Goal: Communication & Community: Answer question/provide support

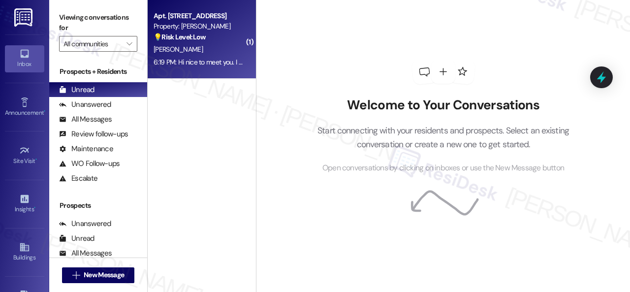
drag, startPoint x: 0, startPoint y: 0, endPoint x: 221, endPoint y: 46, distance: 225.7
click at [221, 46] on div "[PERSON_NAME]" at bounding box center [199, 49] width 93 height 12
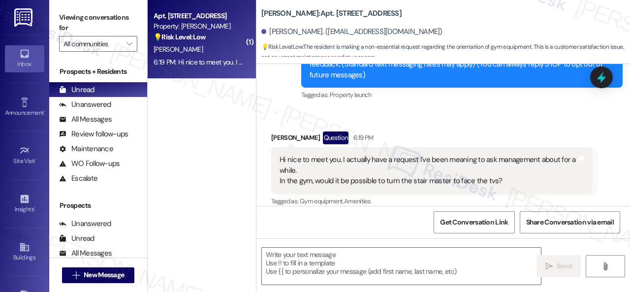
scroll to position [155, 0]
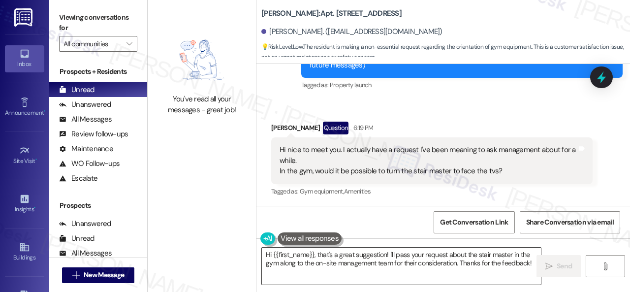
click at [502, 259] on textarea "Hi {{first_name}}, that's a great suggestion! I'll pass your request about the …" at bounding box center [401, 265] width 279 height 37
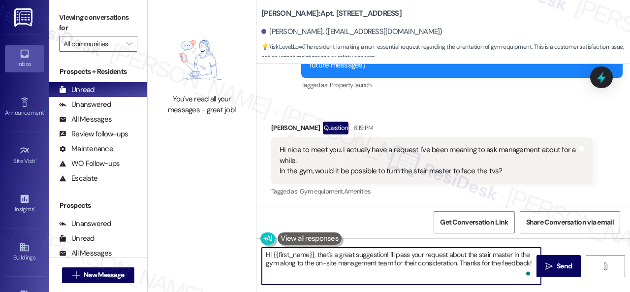
click at [315, 252] on textarea "Hi {{first_name}}, that's a great suggestion! I'll pass your request about the …" at bounding box center [401, 265] width 279 height 37
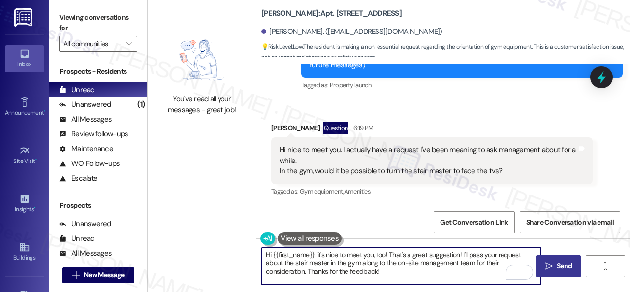
type textarea "Hi {{first_name}}, it's nice to meet you, too! That's a great suggestion! I'll …"
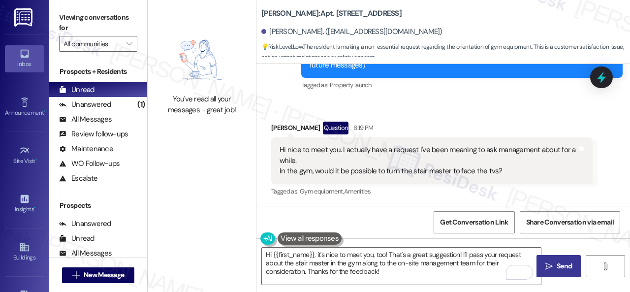
click at [558, 264] on span "Send" at bounding box center [563, 266] width 15 height 10
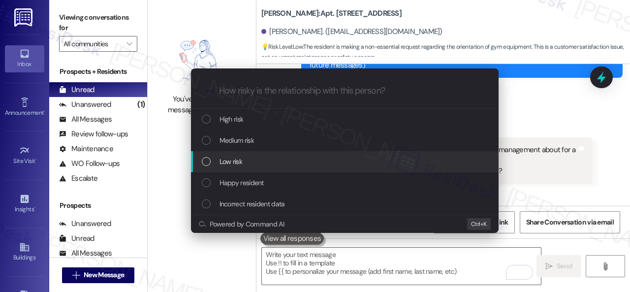
click at [230, 159] on span "Low risk" at bounding box center [230, 161] width 23 height 11
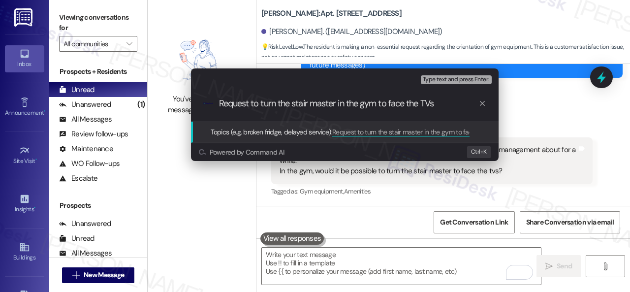
type input "Request to turn the stair master in the gym to face the TVs."
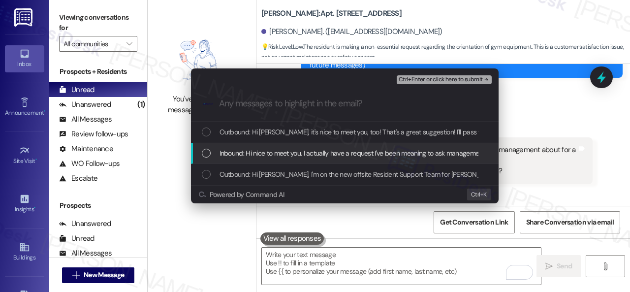
click at [320, 153] on span "Inbound: Hi nice to meet you. I actually have a request I've been meaning to as…" at bounding box center [479, 153] width 520 height 11
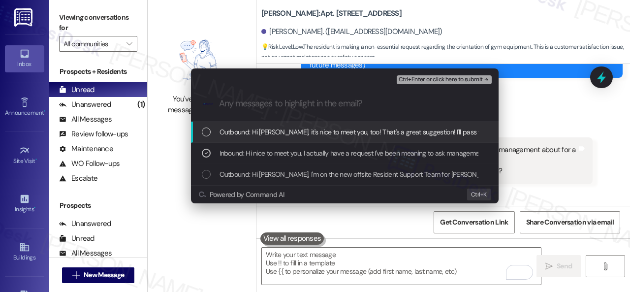
click at [410, 83] on span "Ctrl+Enter or click here to submit" at bounding box center [440, 79] width 84 height 7
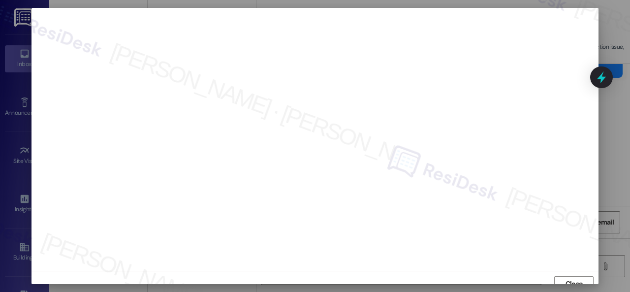
scroll to position [7, 0]
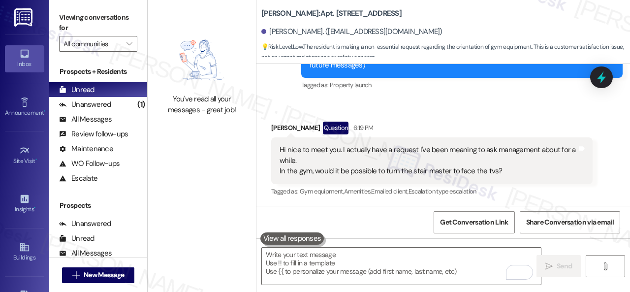
click at [398, 115] on div "Received via SMS [PERSON_NAME] Question 6:19 PM Hi nice to meet you. I actually…" at bounding box center [432, 160] width 336 height 92
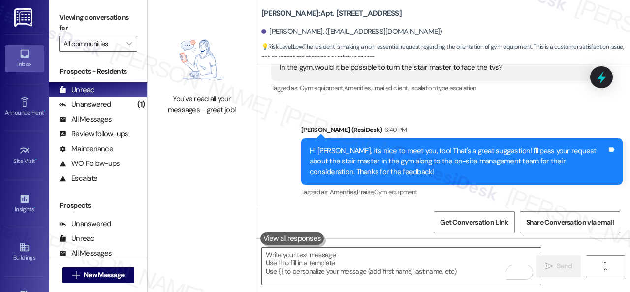
scroll to position [260, 0]
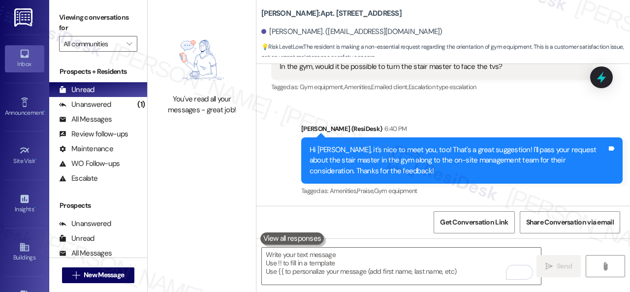
drag, startPoint x: 345, startPoint y: 60, endPoint x: 169, endPoint y: -6, distance: 188.2
drag, startPoint x: 169, startPoint y: -6, endPoint x: 157, endPoint y: 27, distance: 35.5
click at [157, 29] on div "You've read all your messages - great job!" at bounding box center [202, 73] width 108 height 146
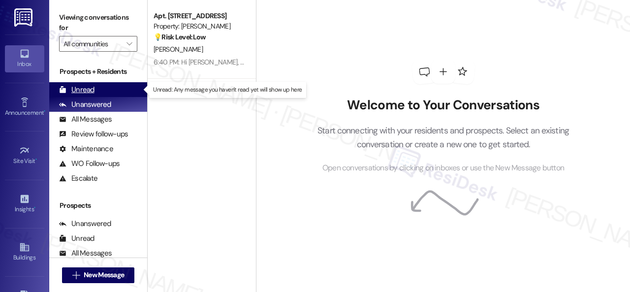
click at [85, 91] on div "Unread" at bounding box center [76, 90] width 35 height 10
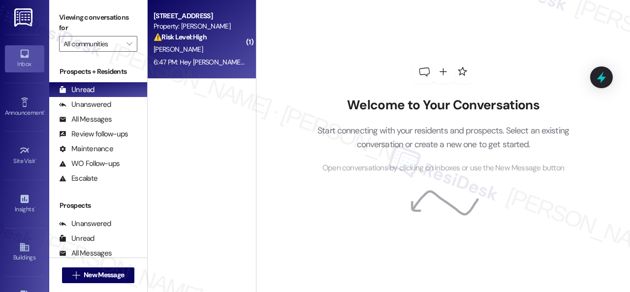
click at [231, 47] on div "[PERSON_NAME]" at bounding box center [199, 49] width 93 height 12
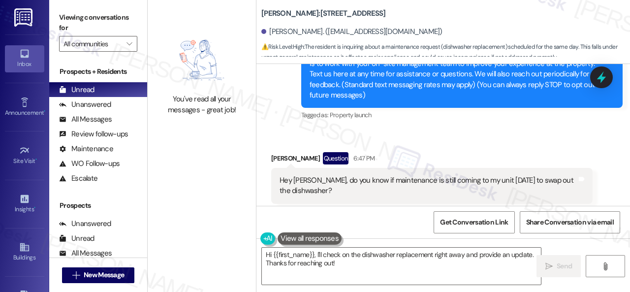
scroll to position [165, 0]
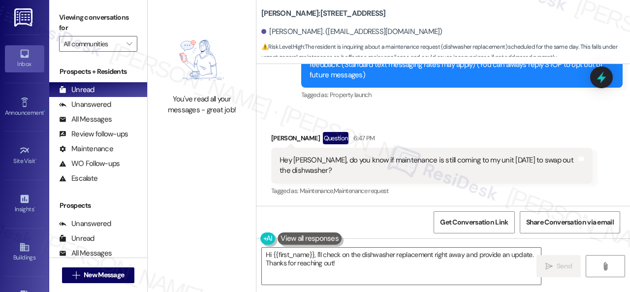
click at [299, 212] on div "Get Conversation Link Share Conversation via email" at bounding box center [442, 222] width 373 height 32
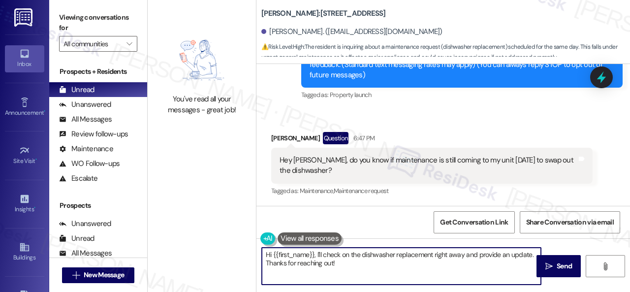
click at [345, 262] on textarea "Hi {{first_name}}, I'll check on the dishwasher replacement right away and prov…" at bounding box center [401, 265] width 279 height 37
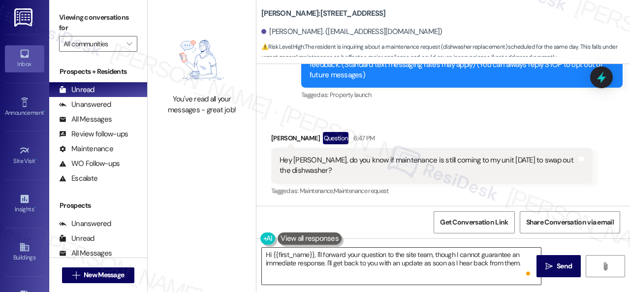
click at [521, 262] on textarea "Hi {{first_name}}, I'll forward your question to the site team, though I cannot…" at bounding box center [401, 265] width 279 height 37
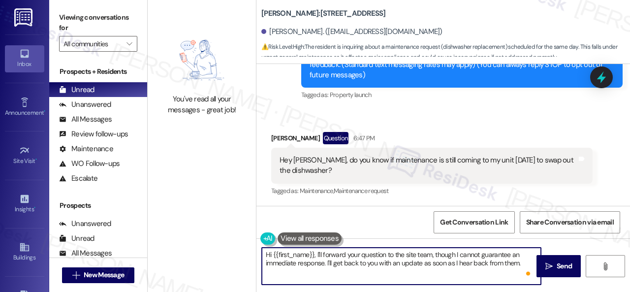
paste textarea "Do you have a maintenance request for the issue? If so, is the work order still…"
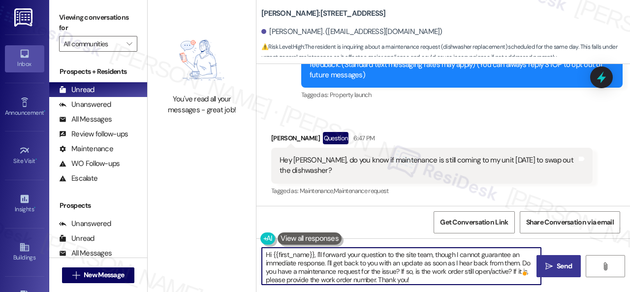
type textarea "Hi {{first_name}}, I'll forward your question to the site team, though I cannot…"
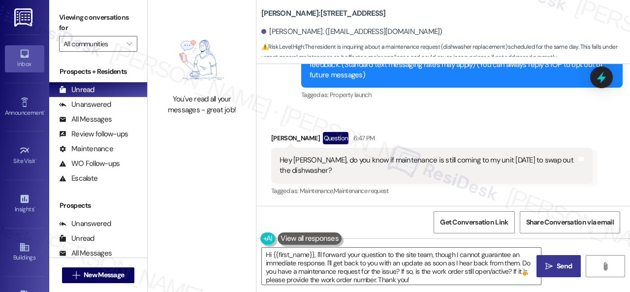
click at [556, 264] on span "Send" at bounding box center [563, 266] width 15 height 10
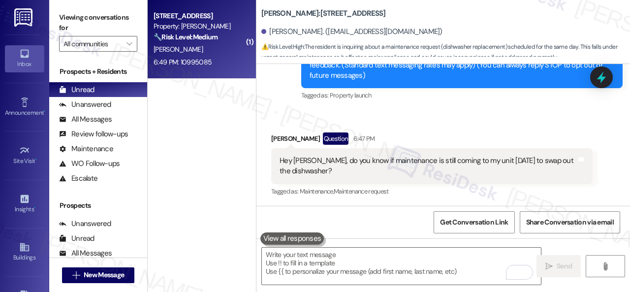
scroll to position [333, 0]
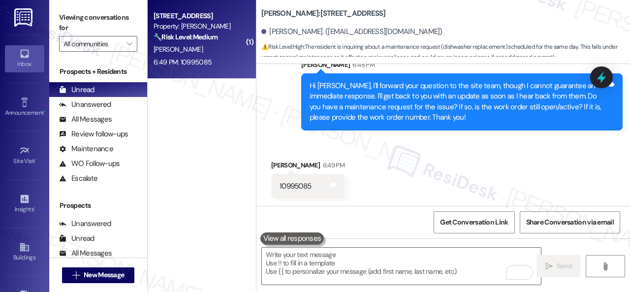
click at [291, 184] on div "10995085" at bounding box center [294, 186] width 31 height 10
copy div "10995085"
click at [430, 157] on div "Received via SMS Christopher Conner 6:49 PM 10995085 Tags and notes" at bounding box center [442, 172] width 373 height 68
click at [301, 184] on div "10995085" at bounding box center [294, 186] width 31 height 10
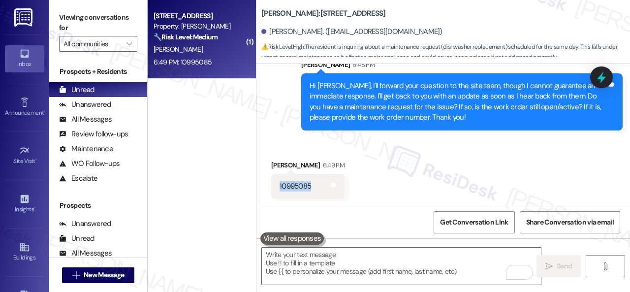
click at [301, 184] on div "10995085" at bounding box center [294, 186] width 31 height 10
copy div "10995085"
click at [452, 171] on div "Received via SMS Christopher Conner 6:49 PM 10995085 Tags and notes" at bounding box center [442, 172] width 373 height 68
click at [510, 163] on div "Received via SMS Christopher Conner 6:49 PM 10995085 Tags and notes" at bounding box center [442, 172] width 373 height 68
drag, startPoint x: 428, startPoint y: 167, endPoint x: 436, endPoint y: 163, distance: 8.8
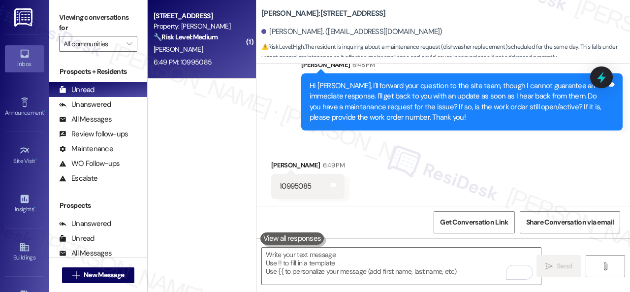
click at [432, 167] on div "Received via SMS Christopher Conner 6:49 PM 10995085 Tags and notes" at bounding box center [442, 172] width 373 height 68
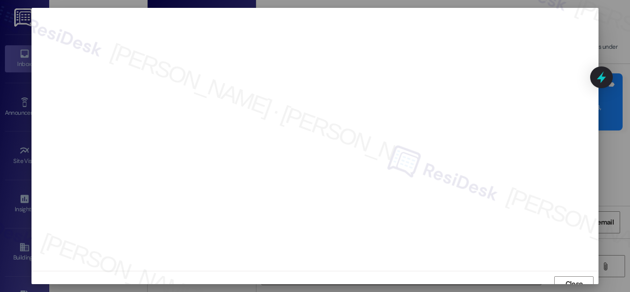
scroll to position [7, 0]
click at [570, 274] on span "Close" at bounding box center [573, 276] width 17 height 10
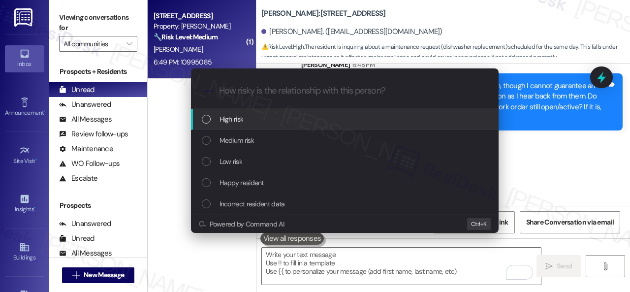
click at [236, 122] on span "High risk" at bounding box center [231, 119] width 24 height 11
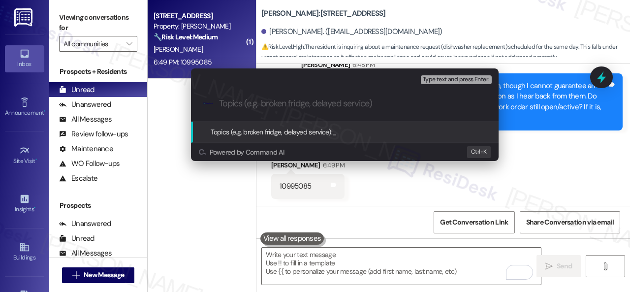
paste input "Follow-up on work order 10995085"
type input "Follow-up on work order 10995085"
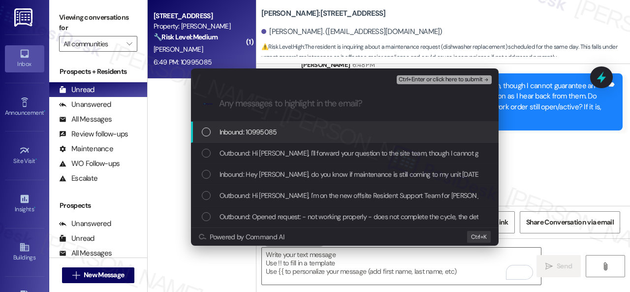
click at [250, 132] on span "Inbound: 10995085" at bounding box center [248, 131] width 58 height 11
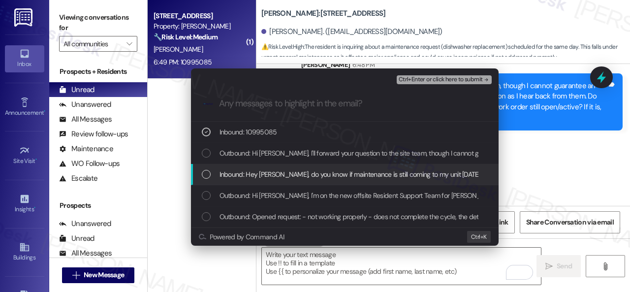
click at [255, 172] on span "Inbound: Hey Sarah, do you know if maintenance is still coming to my unit today…" at bounding box center [391, 174] width 345 height 11
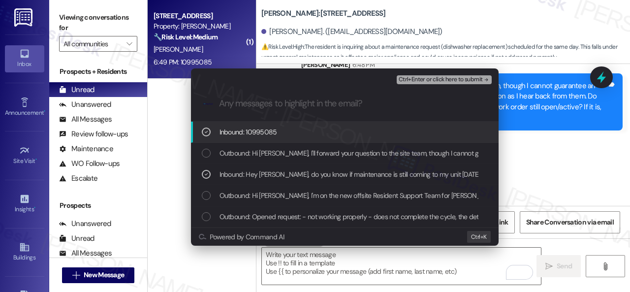
click at [421, 78] on span "Ctrl+Enter or click here to submit" at bounding box center [440, 79] width 84 height 7
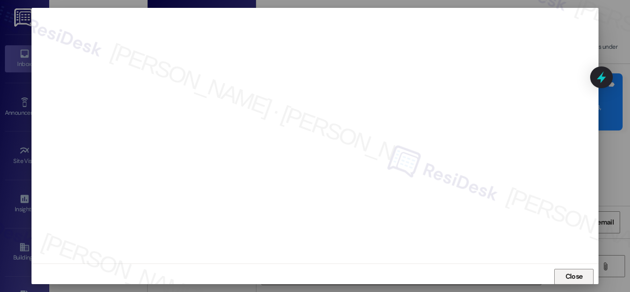
click at [563, 275] on span "Close" at bounding box center [573, 276] width 21 height 10
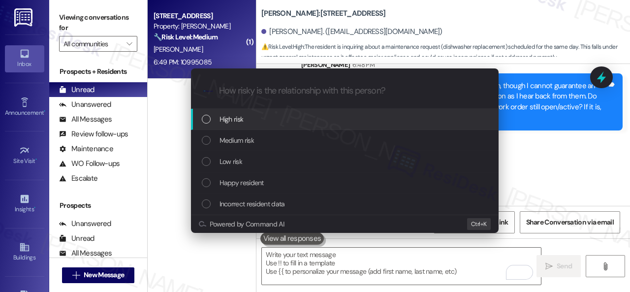
click at [236, 120] on span "High risk" at bounding box center [231, 119] width 24 height 11
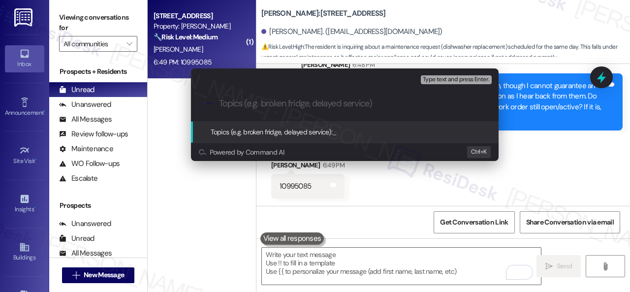
paste input "Follow-up on work order 10995085"
type input "Follow-up on work order 10995085"
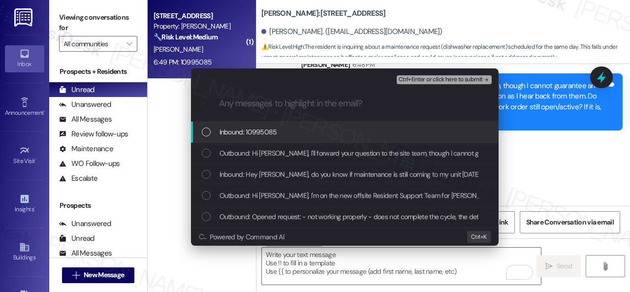
click at [248, 132] on span "Inbound: 10995085" at bounding box center [248, 131] width 58 height 11
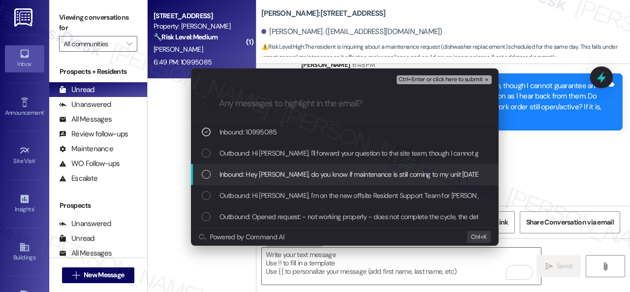
click at [252, 179] on span "Inbound: Hey Sarah, do you know if maintenance is still coming to my unit today…" at bounding box center [391, 174] width 345 height 11
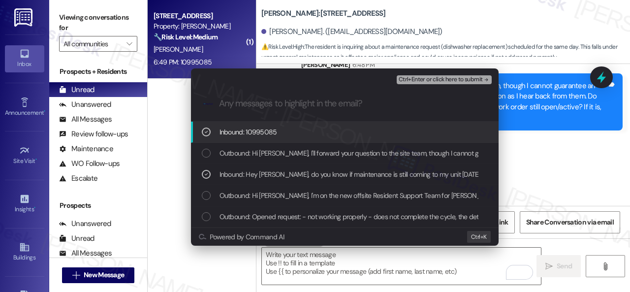
click at [417, 78] on span "Ctrl+Enter or click here to submit" at bounding box center [440, 79] width 84 height 7
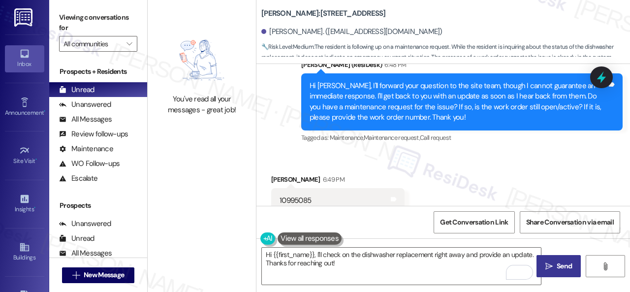
drag, startPoint x: 497, startPoint y: 160, endPoint x: 480, endPoint y: 183, distance: 28.1
click at [497, 160] on div "Received via SMS Christopher Conner 6:49 PM 10995085 Tags and notes Tagged as: …" at bounding box center [442, 193] width 373 height 83
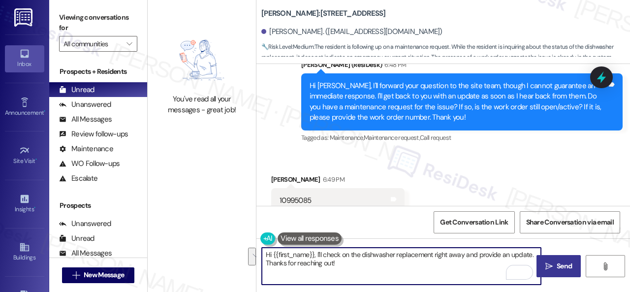
drag, startPoint x: 368, startPoint y: 270, endPoint x: 215, endPoint y: 242, distance: 155.5
click at [214, 242] on div "You've read all your messages - great job! Merino Scottsdale: Apt. 102, 1 Merin…" at bounding box center [389, 146] width 482 height 292
paste textarea "Thank you. I've made a follow-up with the site team regarding your work order. …"
type textarea "Thank you. I've made a follow-up with the site team regarding your work order. …"
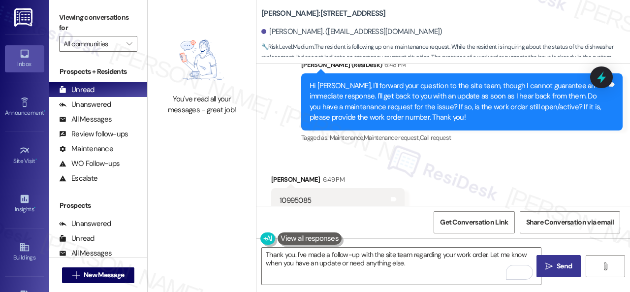
click at [557, 261] on span "Send" at bounding box center [563, 266] width 15 height 10
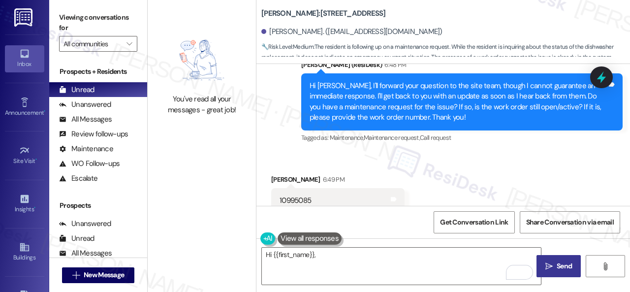
scroll to position [362, 0]
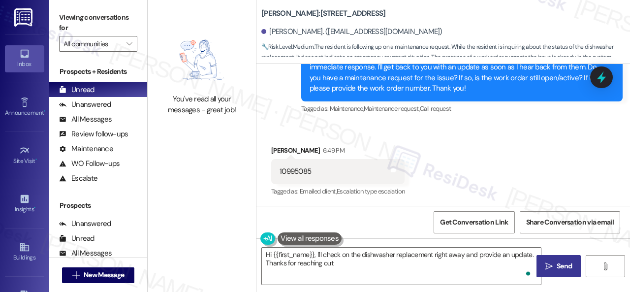
type textarea "Hi {{first_name}}, I'll check on the dishwasher replacement right away and prov…"
click at [130, 44] on icon "" at bounding box center [128, 44] width 5 height 8
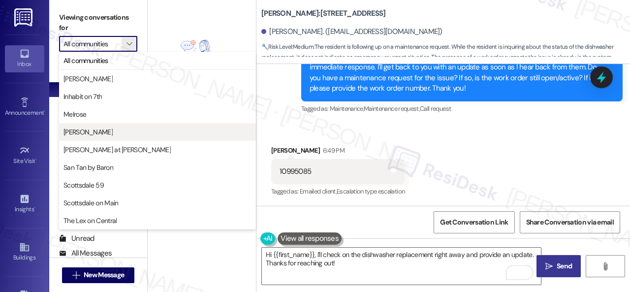
click at [78, 133] on span "Merino Scottsdale" at bounding box center [87, 132] width 49 height 10
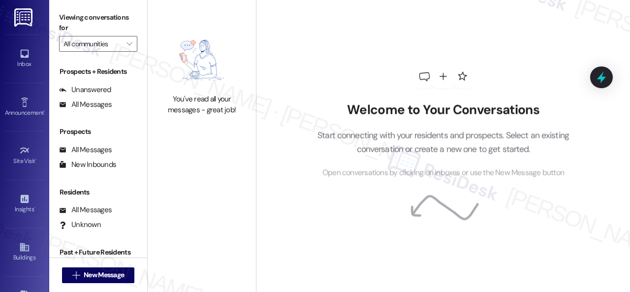
type input "Merino Scottsdale"
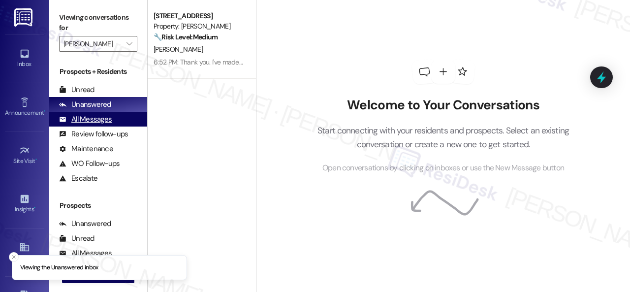
click at [90, 123] on div "All Messages" at bounding box center [85, 119] width 53 height 10
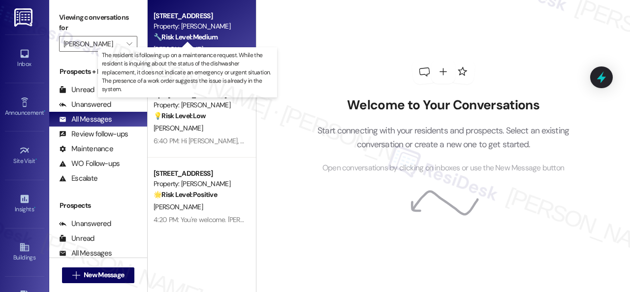
click at [204, 40] on strong "🔧 Risk Level: Medium" at bounding box center [185, 36] width 64 height 9
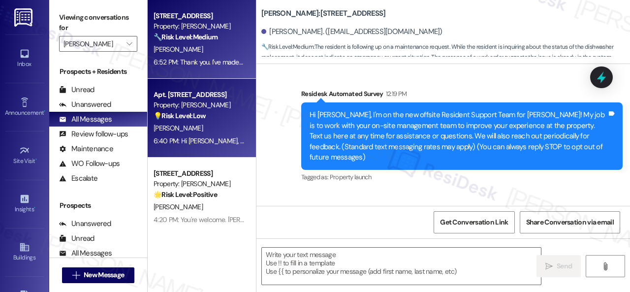
type textarea "Fetching suggested responses. Please feel free to read through the conversation…"
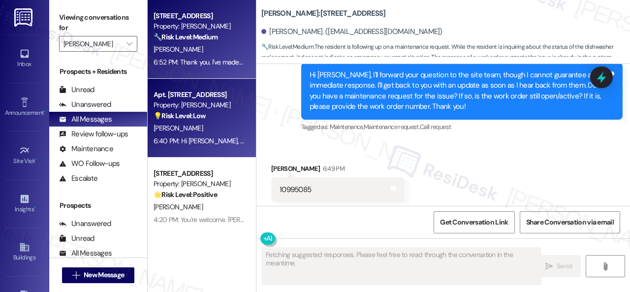
scroll to position [362, 0]
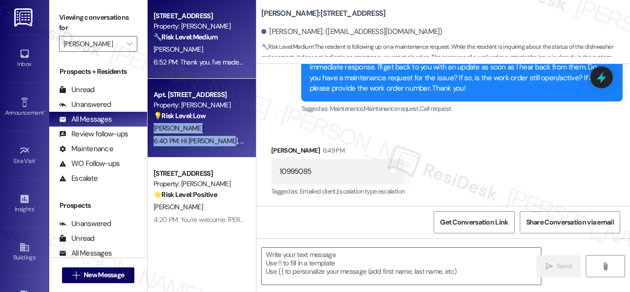
drag, startPoint x: 215, startPoint y: 142, endPoint x: 226, endPoint y: 116, distance: 28.2
click at [226, 116] on div "Apt. 222, 1 Merino Apts LLLP Property: Merino Scottsdale 💡 Risk Level: Low The …" at bounding box center [202, 118] width 108 height 79
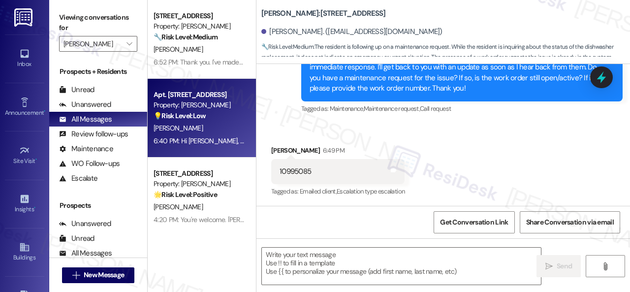
type textarea "Fetching suggested responses. Please feel free to read through the conversation…"
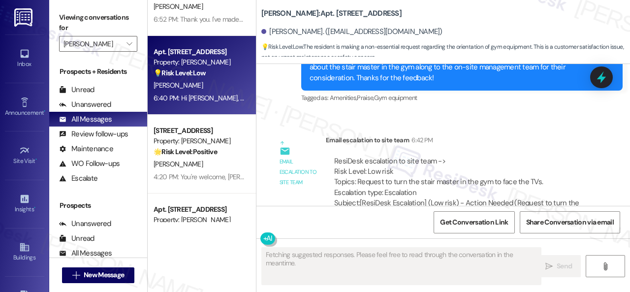
scroll to position [49, 0]
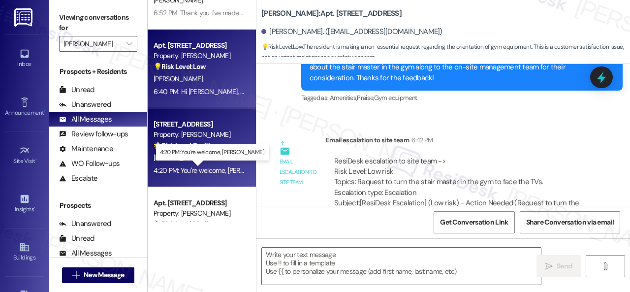
click at [210, 172] on div "4:20 PM: You're welcome, Ryan! 4:20 PM: You're welcome, Ryan!" at bounding box center [215, 170] width 125 height 9
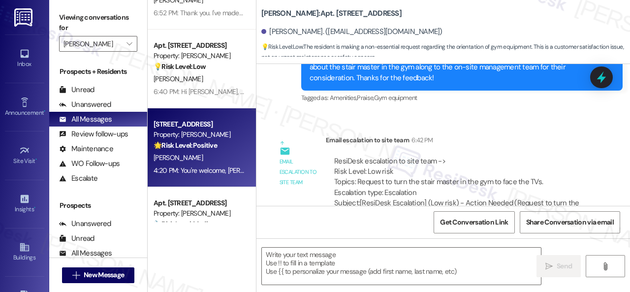
type textarea "Fetching suggested responses. Please feel free to read through the conversation…"
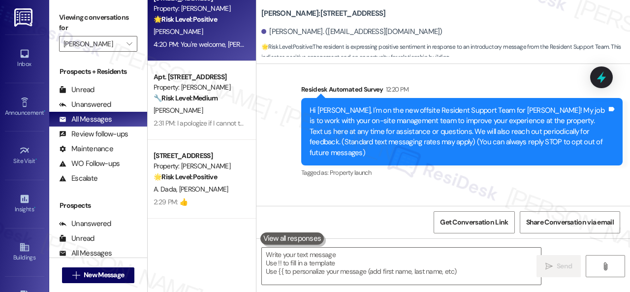
scroll to position [197, 0]
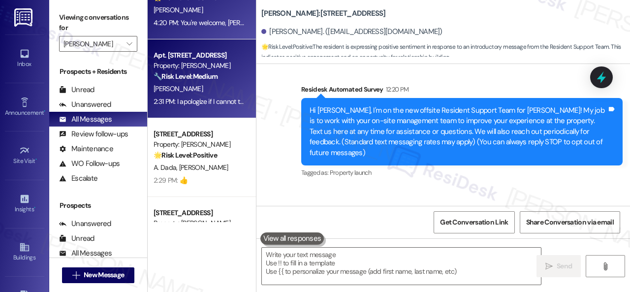
click at [214, 92] on div "R. Meyer" at bounding box center [199, 89] width 93 height 12
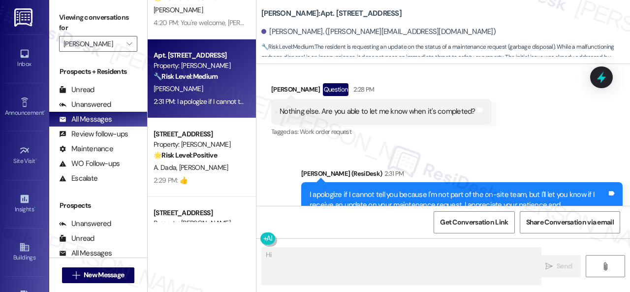
scroll to position [810, 0]
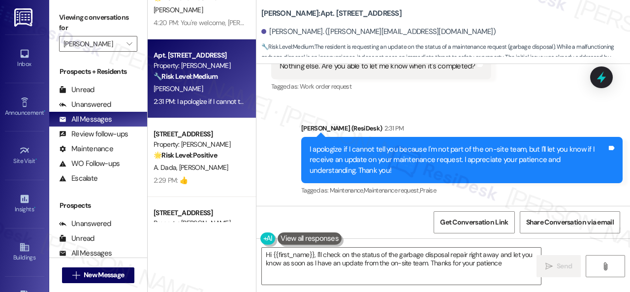
type textarea "Hi {{first_name}}, I'll check on the status of the garbage disposal repair righ…"
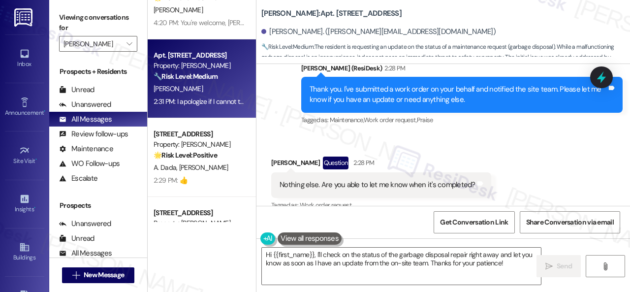
scroll to position [717, 0]
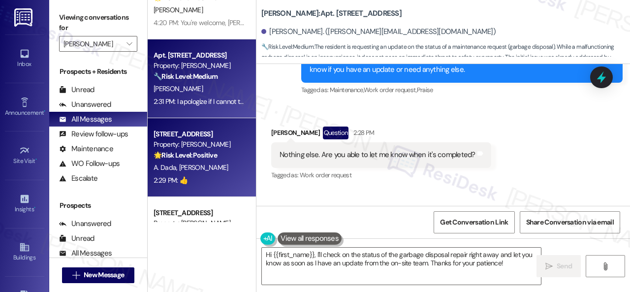
click at [231, 164] on div "A. Dada S. Elias" at bounding box center [199, 167] width 93 height 12
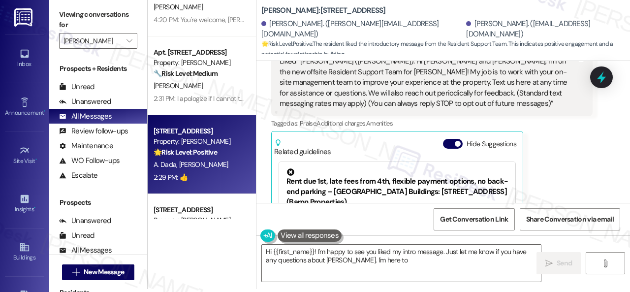
scroll to position [403, 0]
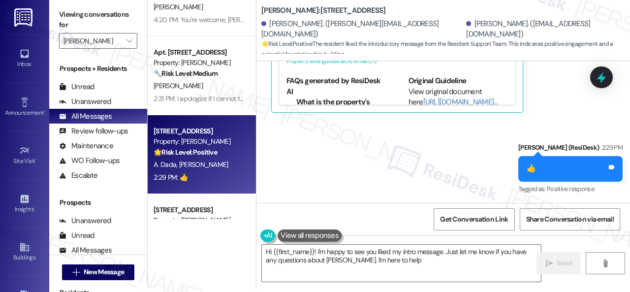
type textarea "Hi {{first_name}}! I'm happy to see you liked my intro message. Just let me kno…"
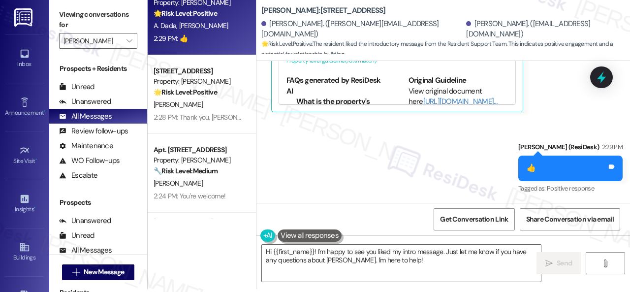
scroll to position [344, 0]
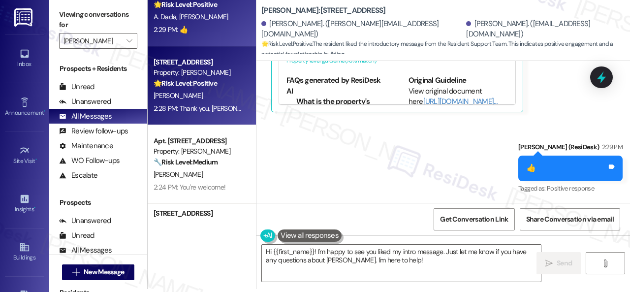
click at [221, 98] on div "D. Waite" at bounding box center [199, 96] width 93 height 12
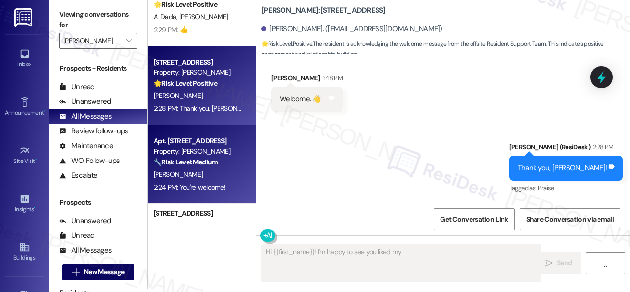
scroll to position [0, 0]
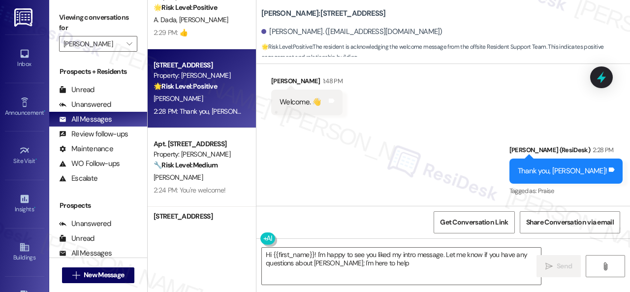
type textarea "Hi {{first_name}}! I'm happy to see you liked my intro message. Let me know if …"
click at [217, 168] on strong "🔧 Risk Level: Medium" at bounding box center [185, 164] width 64 height 9
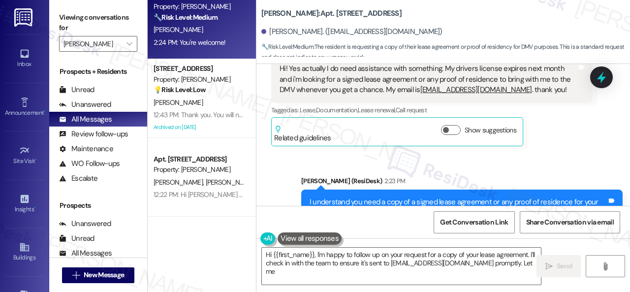
scroll to position [221, 0]
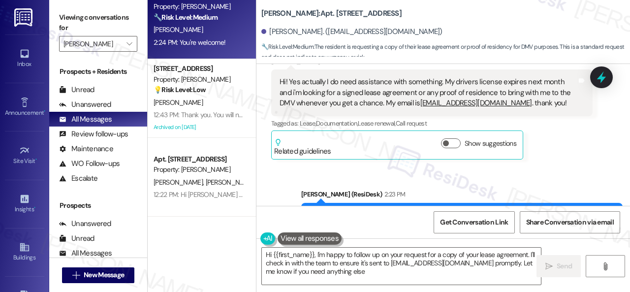
type textarea "Hi {{first_name}}, I'm happy to follow up on your request for a copy of your le…"
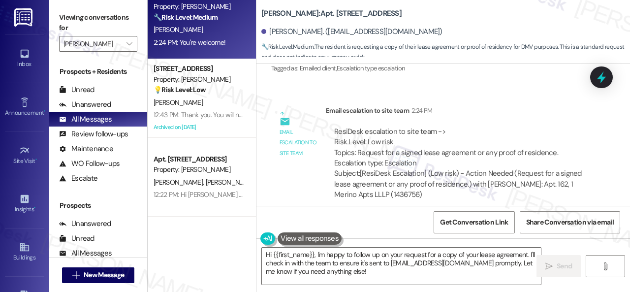
scroll to position [517, 0]
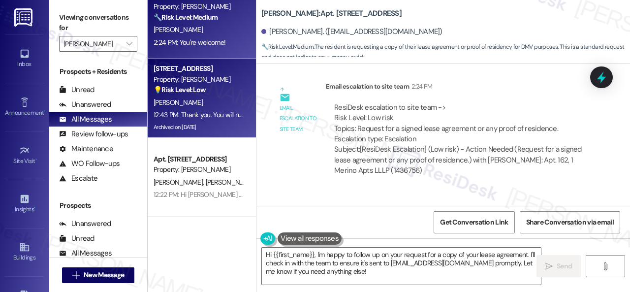
click at [236, 108] on div "M. Pabst" at bounding box center [199, 102] width 93 height 12
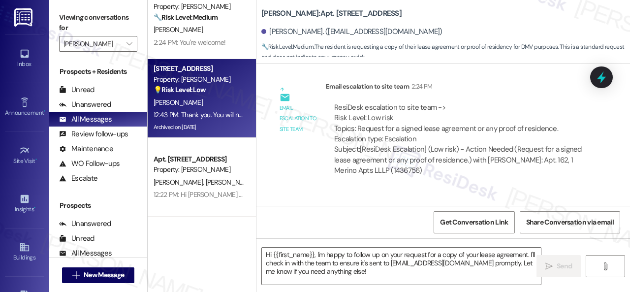
type textarea "Fetching suggested responses. Please feel free to read through the conversation…"
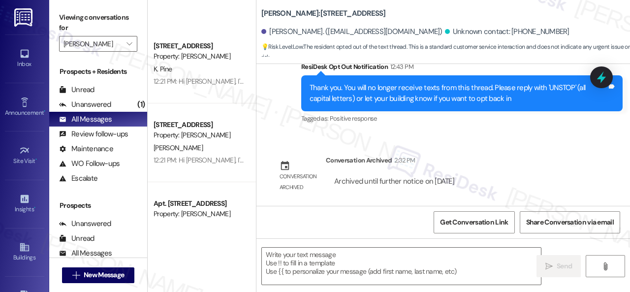
scroll to position [2066, 0]
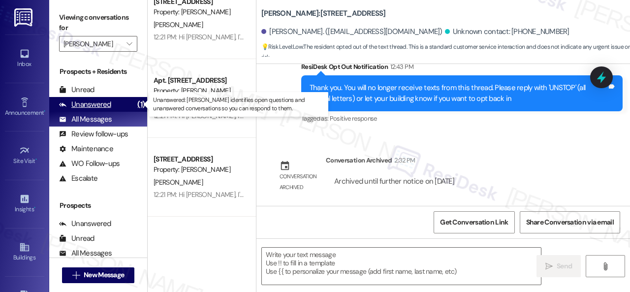
click at [96, 108] on div "Unanswered" at bounding box center [85, 104] width 52 height 10
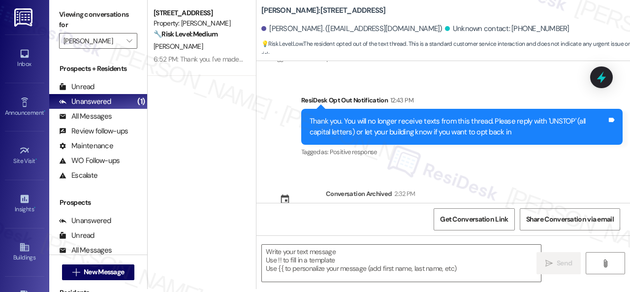
scroll to position [418, 0]
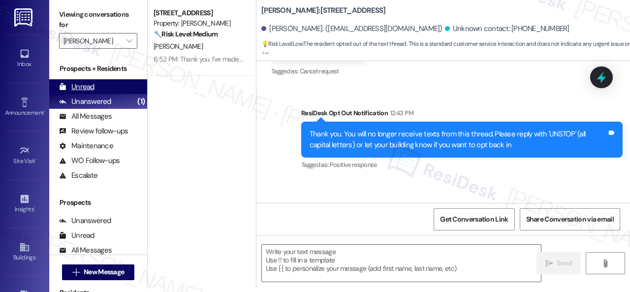
click at [89, 86] on div "Unread" at bounding box center [76, 87] width 35 height 10
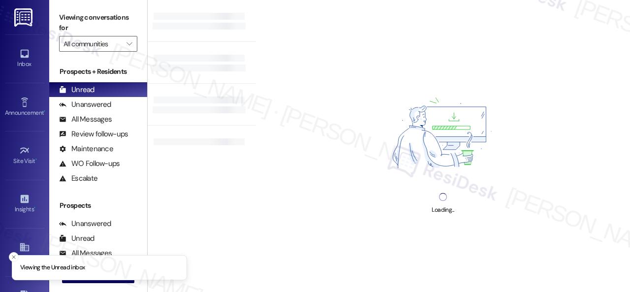
type input "[PERSON_NAME]"
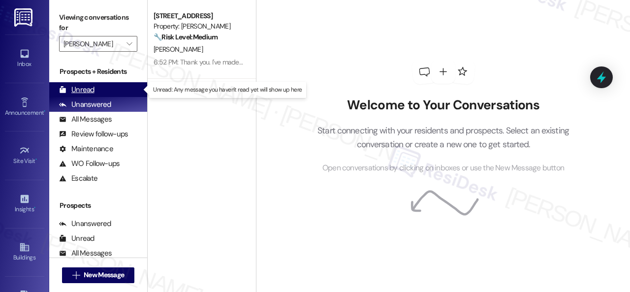
click at [87, 90] on div "Unread" at bounding box center [76, 90] width 35 height 10
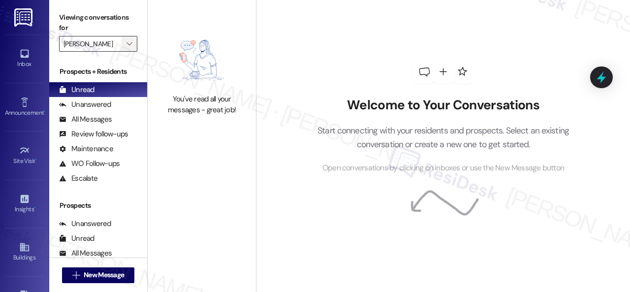
click at [128, 45] on icon "" at bounding box center [128, 44] width 5 height 8
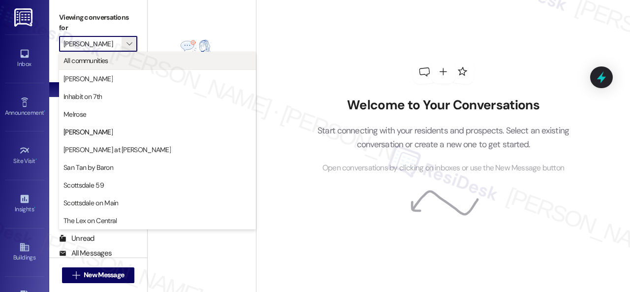
click at [93, 65] on span "All communities" at bounding box center [85, 61] width 45 height 10
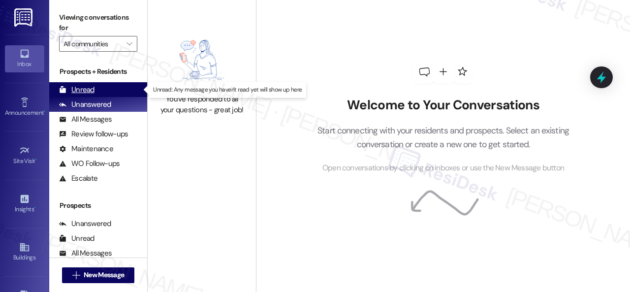
click at [84, 90] on div "Unread" at bounding box center [76, 90] width 35 height 10
